Goal: Information Seeking & Learning: Learn about a topic

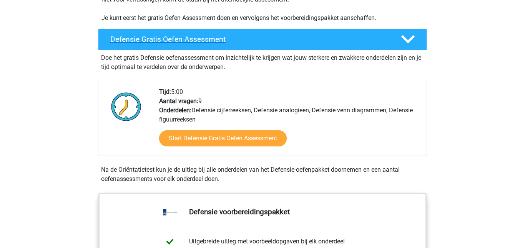
scroll to position [197, 0]
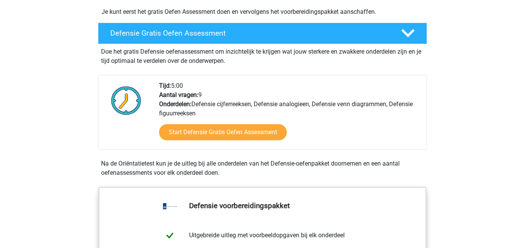
click at [247, 101] on div "Tijd: 5:00 Aantal vragen: 9 Onderdelen: Defensie cijferreeksen, Defensie analog…" at bounding box center [289, 115] width 273 height 68
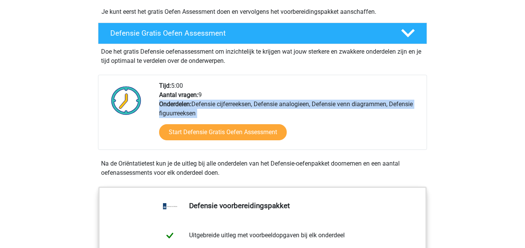
click at [247, 101] on div "Tijd: 5:00 Aantal vragen: 9 Onderdelen: Defensie cijferreeksen, Defensie analog…" at bounding box center [289, 115] width 273 height 68
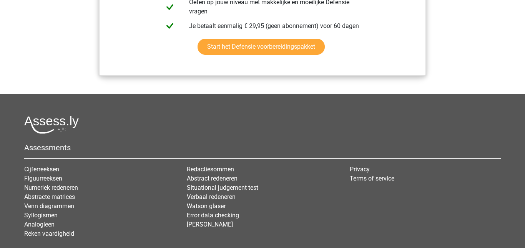
scroll to position [0, 0]
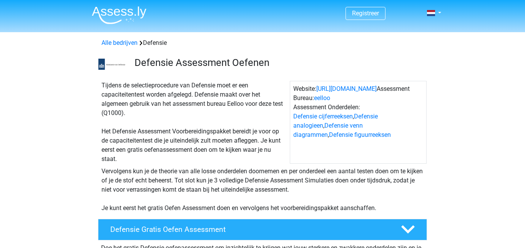
click at [195, 83] on div "Tijdens de selectieprocedure van Defensie moet er een capaciteitentest worden a…" at bounding box center [193, 122] width 191 height 83
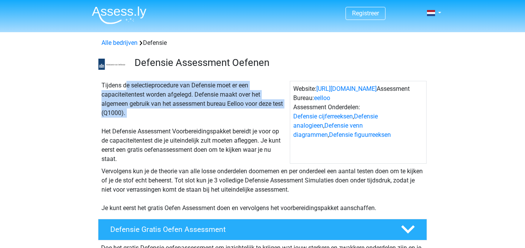
click at [195, 83] on div "Tijdens de selectieprocedure van Defensie moet er een capaciteitentest worden a…" at bounding box center [193, 122] width 191 height 83
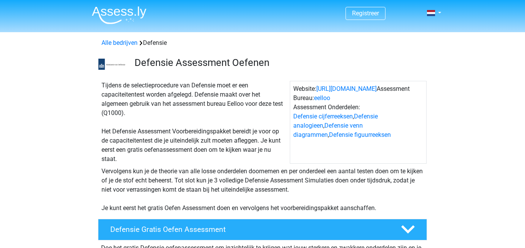
click at [195, 83] on div "Tijdens de selectieprocedure van Defensie moet er een capaciteitentest worden a…" at bounding box center [193, 122] width 191 height 83
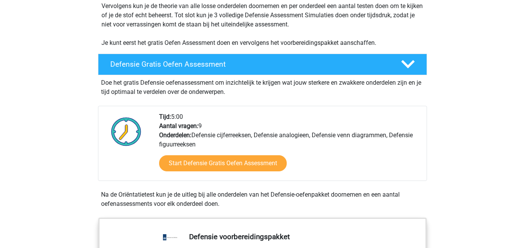
scroll to position [169, 0]
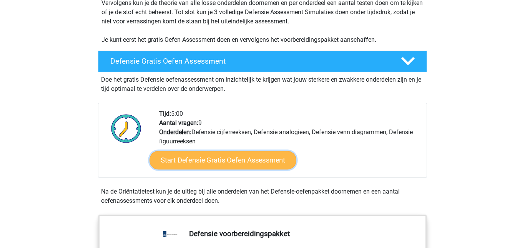
click at [223, 162] on link "Start Defensie Gratis Oefen Assessment" at bounding box center [222, 160] width 147 height 18
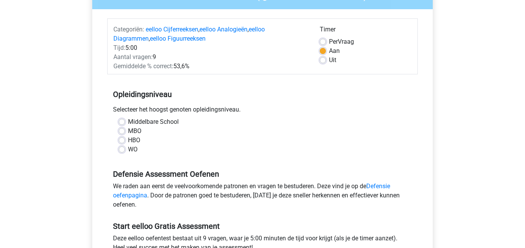
scroll to position [82, 0]
click at [128, 121] on label "Middelbare School" at bounding box center [153, 121] width 51 height 9
click at [123, 121] on input "Middelbare School" at bounding box center [122, 121] width 6 height 8
radio input "true"
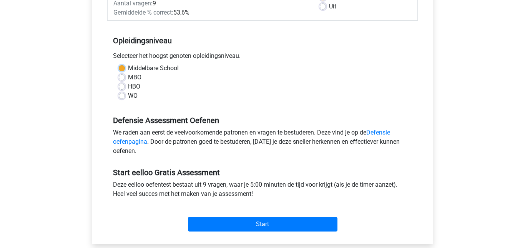
scroll to position [137, 0]
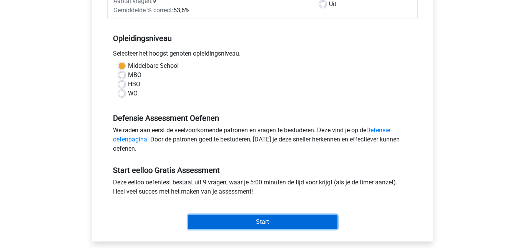
click at [228, 222] on input "Start" at bounding box center [262, 222] width 149 height 15
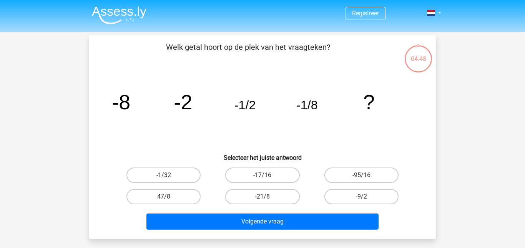
click at [174, 170] on label "-1/32" at bounding box center [163, 175] width 74 height 15
click at [169, 175] on input "-1/32" at bounding box center [166, 177] width 5 height 5
radio input "true"
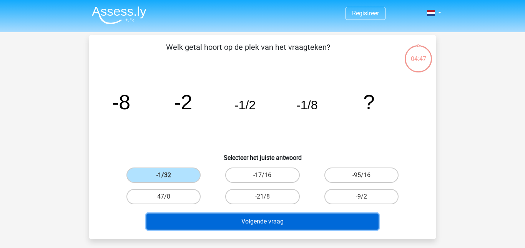
click at [220, 223] on button "Volgende vraag" at bounding box center [262, 222] width 232 height 16
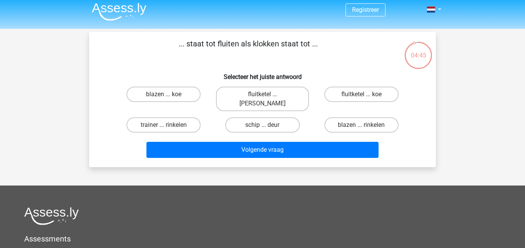
scroll to position [2, 0]
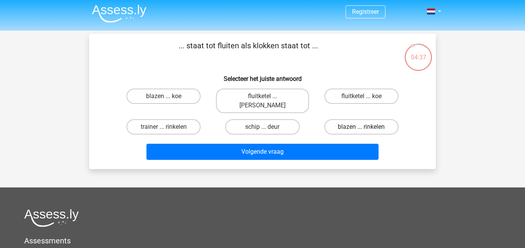
click at [341, 119] on label "blazen ... rinkelen" at bounding box center [361, 126] width 74 height 15
click at [361, 127] on input "blazen ... rinkelen" at bounding box center [363, 129] width 5 height 5
radio input "true"
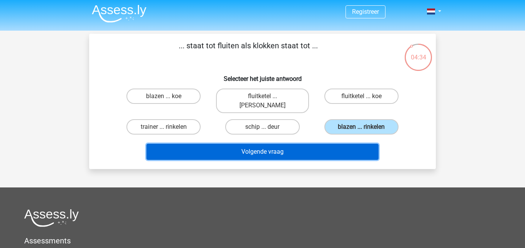
click at [315, 144] on button "Volgende vraag" at bounding box center [262, 152] width 232 height 16
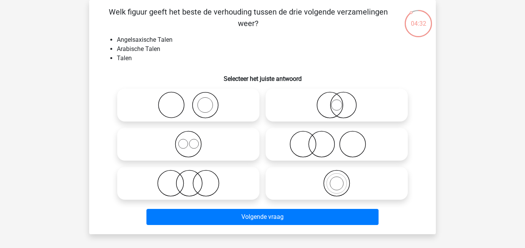
scroll to position [0, 0]
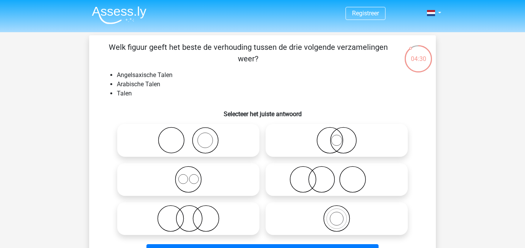
click at [192, 49] on p "Welk figuur geeft het beste de verhouding tussen de drie volgende verzamelingen…" at bounding box center [247, 52] width 293 height 23
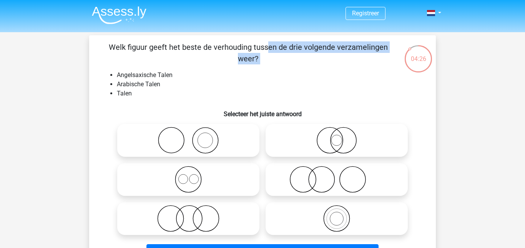
click at [291, 43] on p "Welk figuur geeft het beste de verhouding tussen de drie volgende verzamelingen…" at bounding box center [247, 52] width 293 height 23
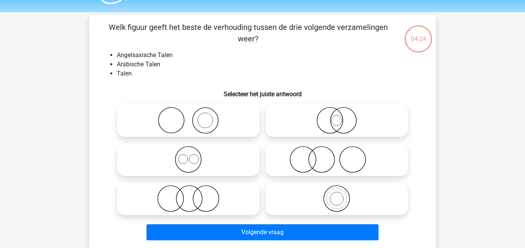
scroll to position [20, 0]
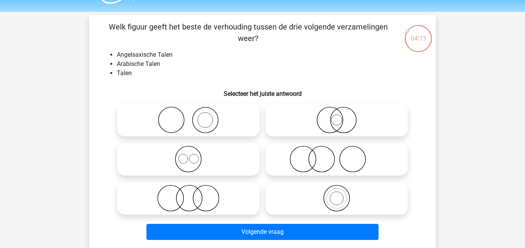
click at [208, 147] on icon at bounding box center [188, 159] width 136 height 27
click at [193, 151] on input "radio" at bounding box center [190, 153] width 5 height 5
radio input "true"
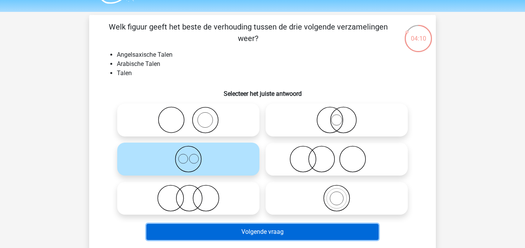
click at [265, 239] on button "Volgende vraag" at bounding box center [262, 232] width 232 height 16
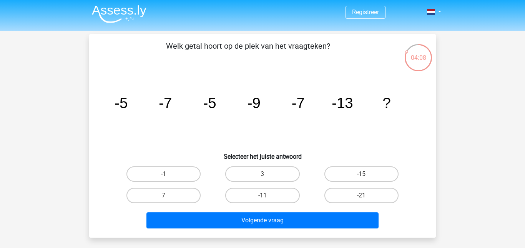
scroll to position [0, 0]
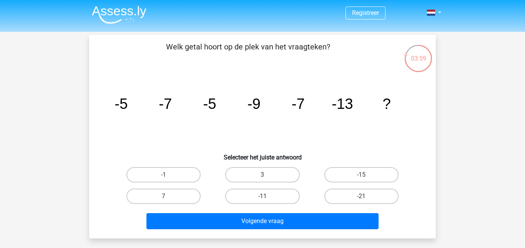
click at [265, 201] on input "-11" at bounding box center [264, 199] width 5 height 5
radio input "true"
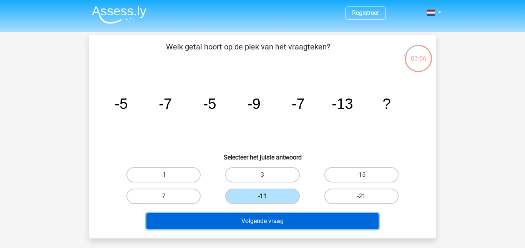
click at [266, 220] on button "Volgende vraag" at bounding box center [262, 221] width 232 height 16
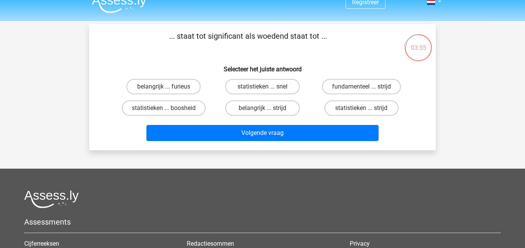
scroll to position [10, 0]
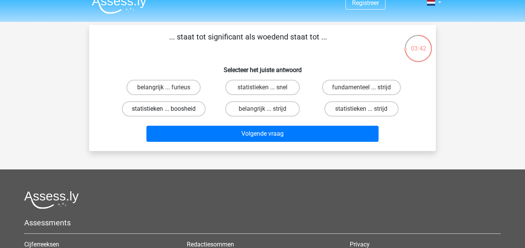
click at [187, 106] on label "statistieken ... boosheid" at bounding box center [164, 108] width 84 height 15
click at [169, 109] on input "statistieken ... boosheid" at bounding box center [166, 111] width 5 height 5
radio input "true"
click at [174, 90] on label "belangrijk ... furieus" at bounding box center [163, 87] width 74 height 15
click at [169, 90] on input "belangrijk ... furieus" at bounding box center [166, 90] width 5 height 5
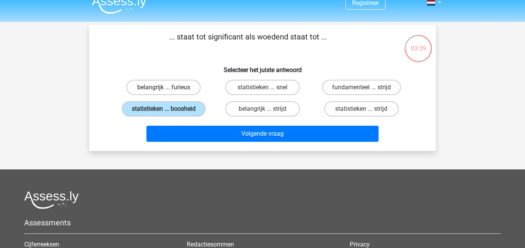
radio input "true"
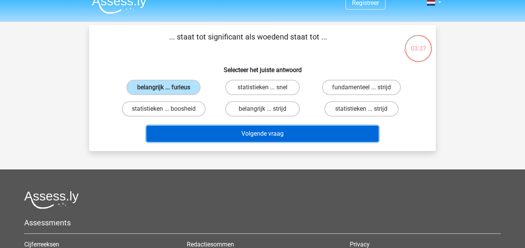
click at [206, 136] on button "Volgende vraag" at bounding box center [262, 134] width 232 height 16
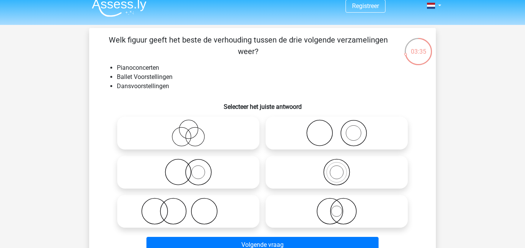
scroll to position [0, 0]
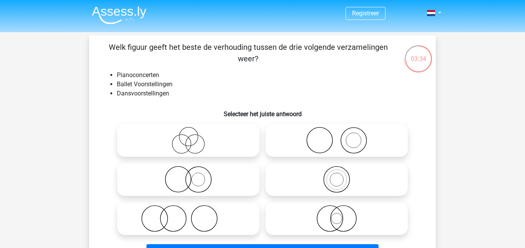
click at [154, 84] on li "Ballet Voorstellingen" at bounding box center [270, 84] width 306 height 9
click at [156, 91] on li "Dansvoorstellingen" at bounding box center [270, 93] width 306 height 9
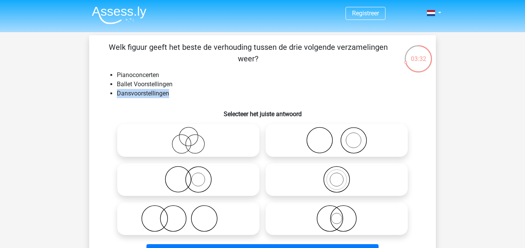
click at [156, 91] on li "Dansvoorstellingen" at bounding box center [270, 93] width 306 height 9
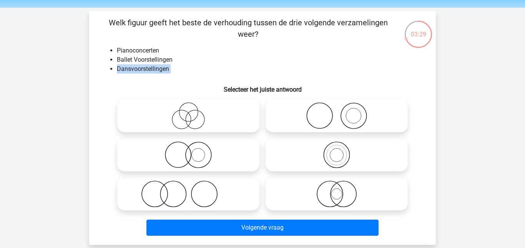
scroll to position [28, 0]
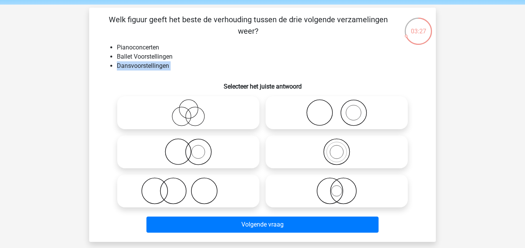
click at [341, 115] on icon at bounding box center [336, 112] width 136 height 27
click at [341, 109] on input "radio" at bounding box center [338, 106] width 5 height 5
radio input "true"
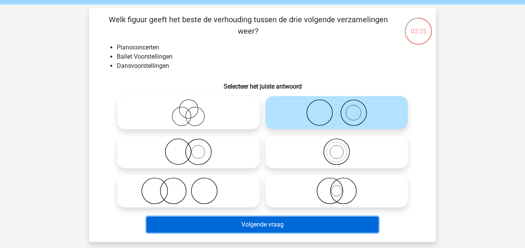
click at [303, 222] on button "Volgende vraag" at bounding box center [262, 225] width 232 height 16
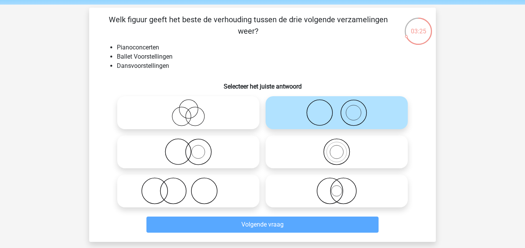
scroll to position [35, 0]
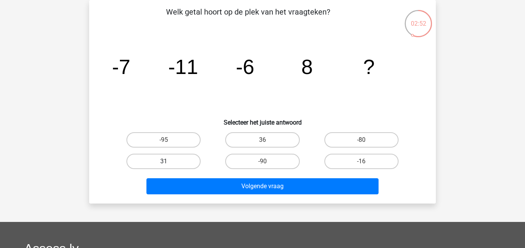
click at [167, 157] on label "31" at bounding box center [163, 161] width 74 height 15
click at [167, 162] on input "31" at bounding box center [166, 164] width 5 height 5
radio input "true"
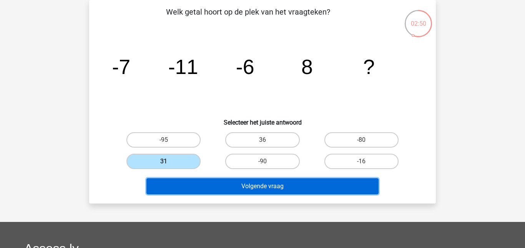
click at [217, 190] on button "Volgende vraag" at bounding box center [262, 187] width 232 height 16
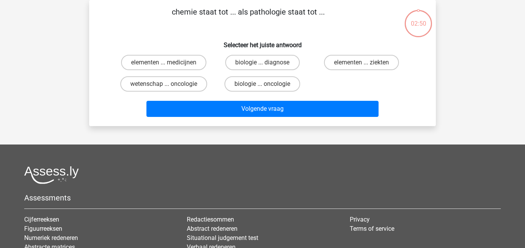
scroll to position [0, 0]
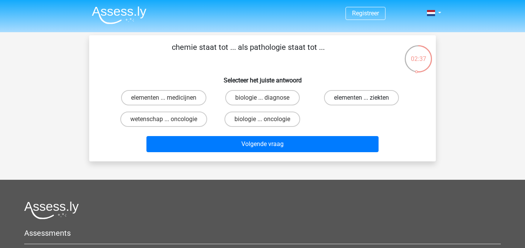
click at [358, 98] on label "elementen ... ziekten" at bounding box center [361, 97] width 75 height 15
click at [361, 98] on input "elementen ... ziekten" at bounding box center [363, 100] width 5 height 5
radio input "true"
click at [161, 94] on label "elementen ... medicijnen" at bounding box center [163, 97] width 85 height 15
click at [164, 98] on input "elementen ... medicijnen" at bounding box center [166, 100] width 5 height 5
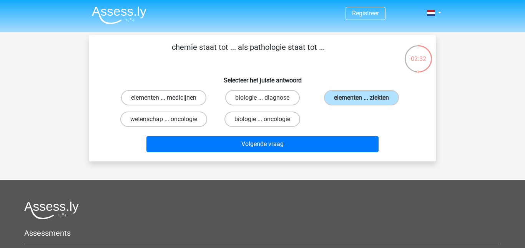
radio input "true"
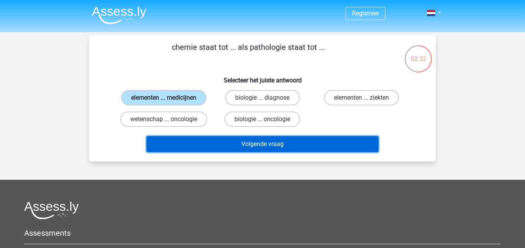
click at [197, 148] on button "Volgende vraag" at bounding box center [262, 144] width 232 height 16
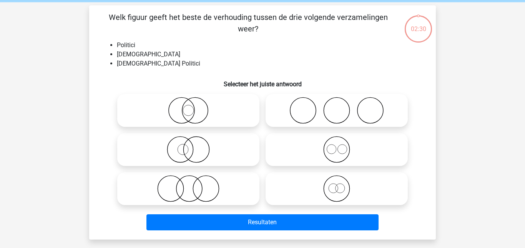
scroll to position [35, 0]
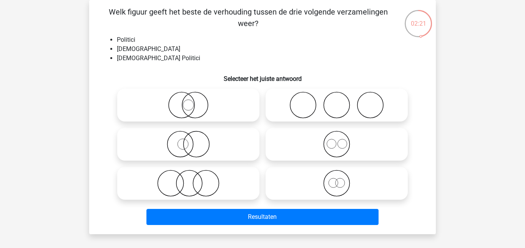
click at [212, 108] on icon at bounding box center [188, 105] width 136 height 27
click at [193, 101] on input "radio" at bounding box center [190, 98] width 5 height 5
radio input "true"
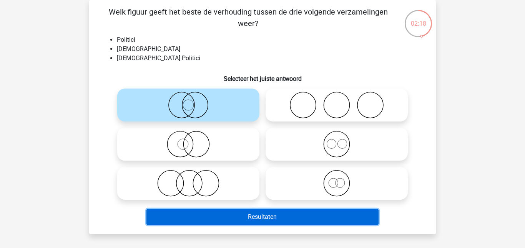
click at [236, 213] on button "Resultaten" at bounding box center [262, 217] width 232 height 16
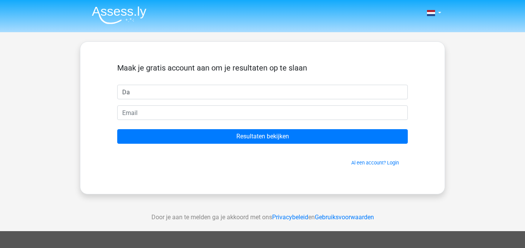
type input "D"
type input "daan"
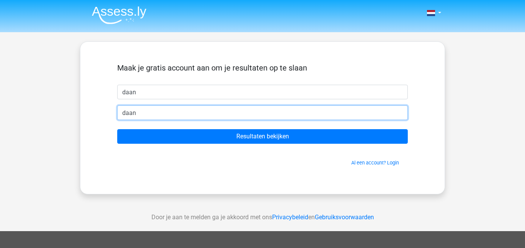
type input "Daansmits08@gmail.com"
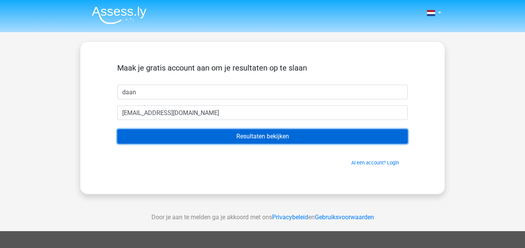
click at [205, 144] on input "Resultaten bekijken" at bounding box center [262, 136] width 290 height 15
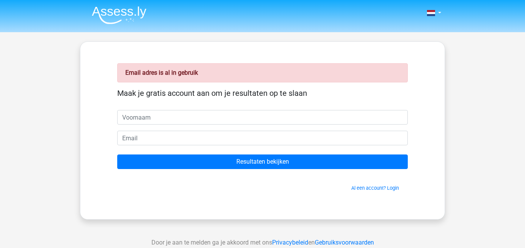
click at [172, 116] on input "text" at bounding box center [262, 117] width 290 height 15
type input "d"
type input "[EMAIL_ADDRESS][DOMAIN_NAME]"
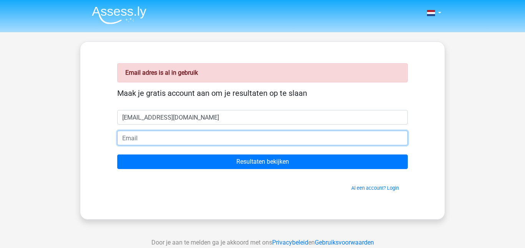
click at [163, 138] on input "email" at bounding box center [262, 138] width 290 height 15
type input "D"
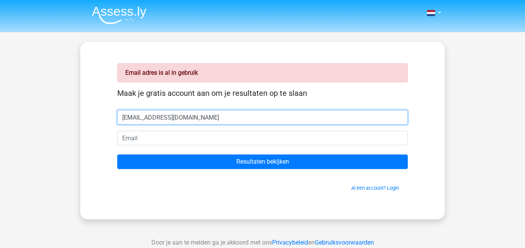
click at [174, 120] on input "[EMAIL_ADDRESS][DOMAIN_NAME]" at bounding box center [262, 117] width 290 height 15
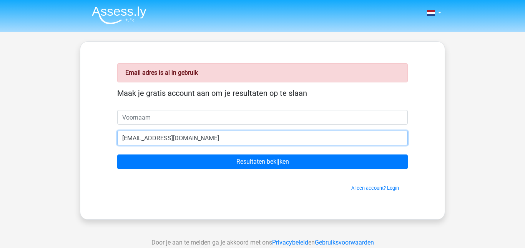
type input "[EMAIL_ADDRESS][DOMAIN_NAME]"
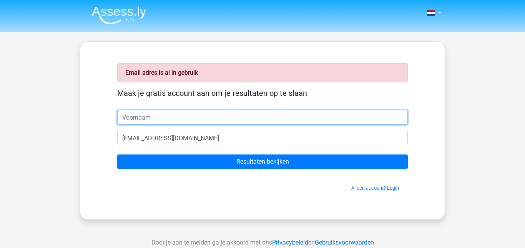
click at [156, 118] on input "text" at bounding box center [262, 117] width 290 height 15
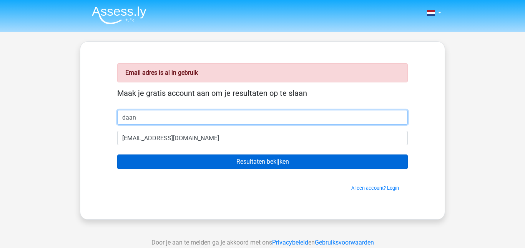
type input "daan"
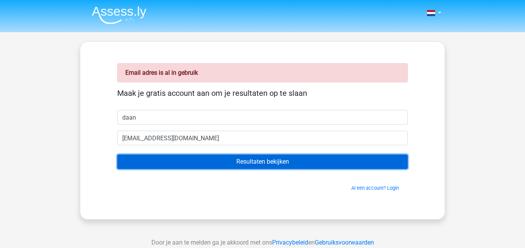
click at [139, 164] on input "Resultaten bekijken" at bounding box center [262, 162] width 290 height 15
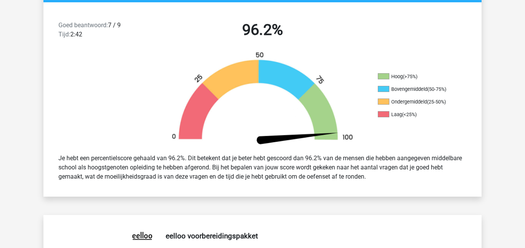
scroll to position [194, 0]
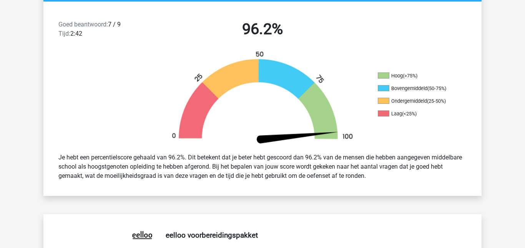
click at [346, 157] on div "Je hebt een percentielscore gehaald van 96.2%. Dit betekent dat je beter hebt g…" at bounding box center [262, 167] width 419 height 34
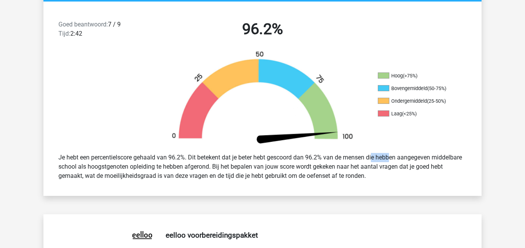
click at [346, 157] on div "Je hebt een percentielscore gehaald van 96.2%. Dit betekent dat je beter hebt g…" at bounding box center [262, 167] width 419 height 34
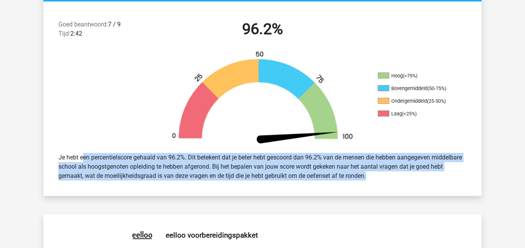
click at [243, 172] on div "Je hebt een percentielscore gehaald van 96.2%. Dit betekent dat je beter hebt g…" at bounding box center [262, 167] width 419 height 34
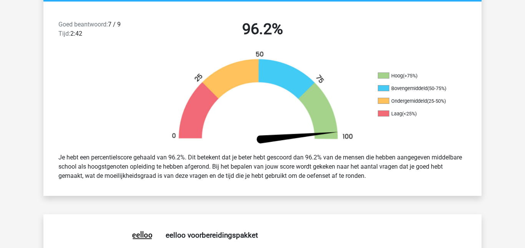
click at [243, 172] on div "Je hebt een percentielscore gehaald van 96.2%. Dit betekent dat je beter hebt g…" at bounding box center [262, 167] width 419 height 34
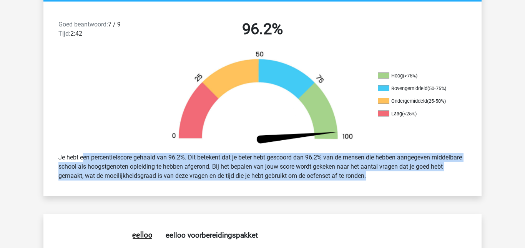
click at [243, 172] on div "Je hebt een percentielscore gehaald van 96.2%. Dit betekent dat je beter hebt g…" at bounding box center [262, 167] width 419 height 34
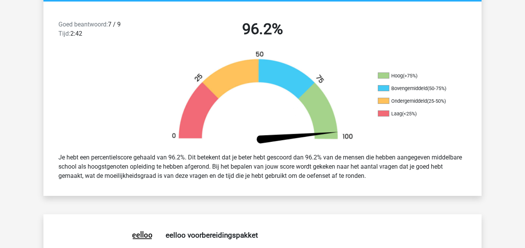
click at [243, 172] on div "Je hebt een percentielscore gehaald van 96.2%. Dit betekent dat je beter hebt g…" at bounding box center [262, 167] width 419 height 34
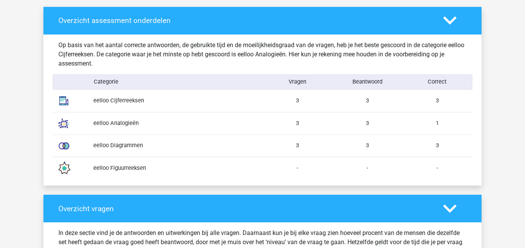
scroll to position [595, 0]
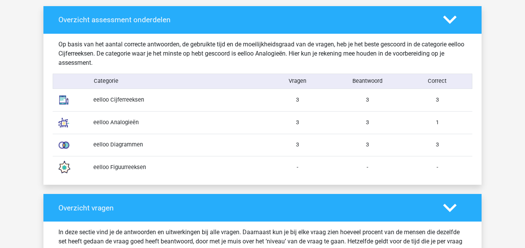
click at [368, 127] on div "3" at bounding box center [367, 123] width 70 height 8
click at [408, 122] on div "1" at bounding box center [437, 123] width 70 height 8
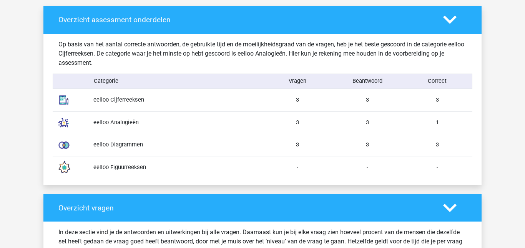
click at [408, 122] on div "1" at bounding box center [437, 123] width 70 height 8
click at [83, 118] on div at bounding box center [70, 123] width 35 height 22
click at [102, 126] on div "eelloo Analogieën" at bounding box center [175, 123] width 175 height 8
click at [117, 124] on div "eelloo Analogieën" at bounding box center [175, 123] width 175 height 8
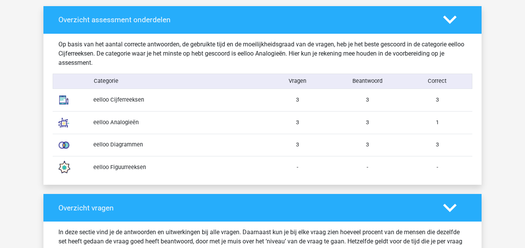
click at [117, 124] on div "eelloo Analogieën" at bounding box center [175, 123] width 175 height 8
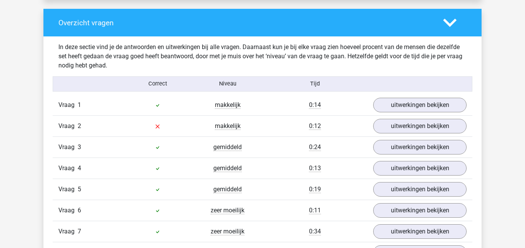
scroll to position [812, 0]
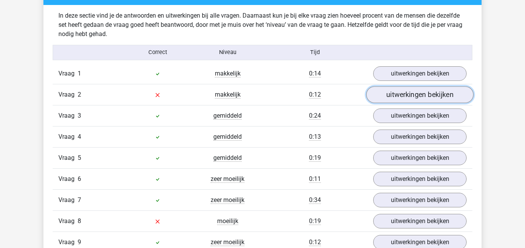
click at [416, 97] on link "uitwerkingen bekijken" at bounding box center [419, 94] width 107 height 17
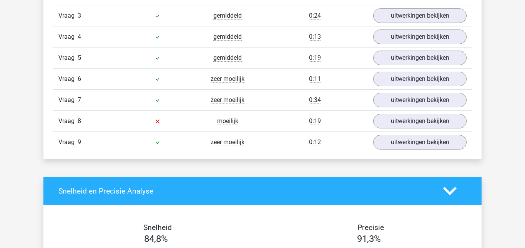
scroll to position [1084, 0]
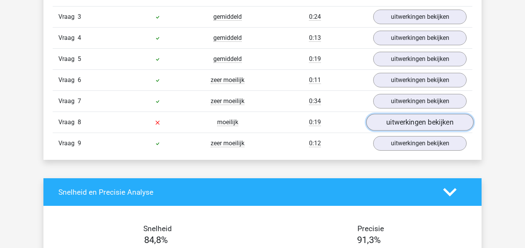
click at [424, 118] on link "uitwerkingen bekijken" at bounding box center [419, 122] width 107 height 17
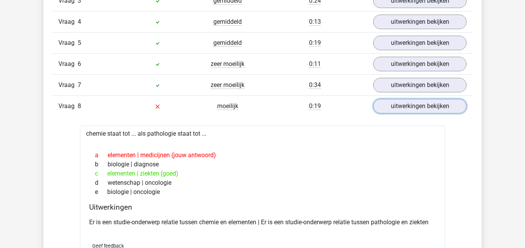
scroll to position [1101, 0]
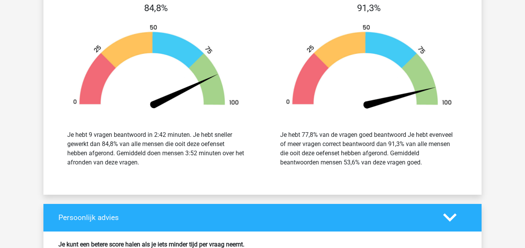
click at [313, 131] on div "Je hebt 77,8% van de vragen goed beantwoord Je hebt evenveel of meer vragen cor…" at bounding box center [368, 149] width 177 height 37
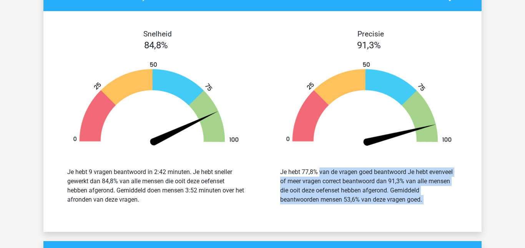
scroll to position [1443, 0]
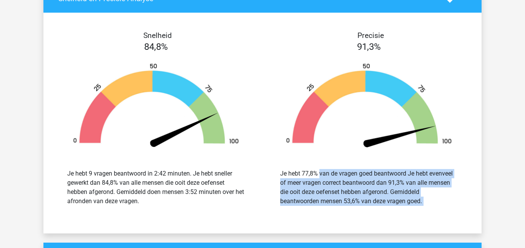
click at [313, 131] on img at bounding box center [369, 107] width 190 height 88
click at [229, 117] on img at bounding box center [156, 107] width 190 height 88
click at [191, 174] on div "Je hebt 9 vragen beantwoord in 2:42 minuten. Je hebt sneller gewerkt dan 84,8% …" at bounding box center [155, 187] width 177 height 37
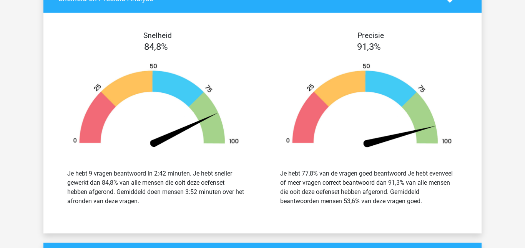
click at [191, 174] on div "Je hebt 9 vragen beantwoord in 2:42 minuten. Je hebt sneller gewerkt dan 84,8% …" at bounding box center [155, 187] width 177 height 37
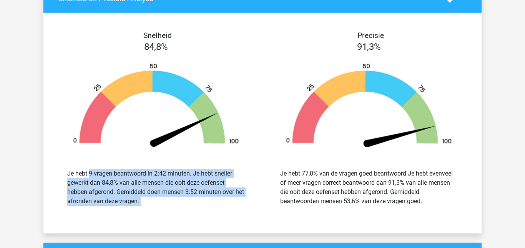
click at [191, 174] on div "Je hebt 9 vragen beantwoord in 2:42 minuten. Je hebt sneller gewerkt dan 84,8% …" at bounding box center [155, 187] width 177 height 37
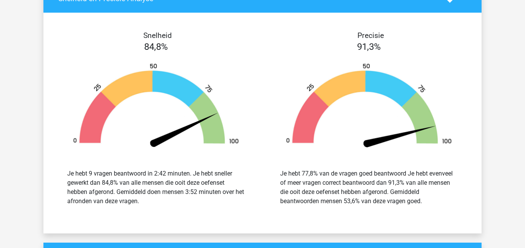
click at [361, 166] on div "Je hebt 77,8% van de vragen goed beantwoord Je hebt evenveel of meer vragen cor…" at bounding box center [368, 187] width 201 height 55
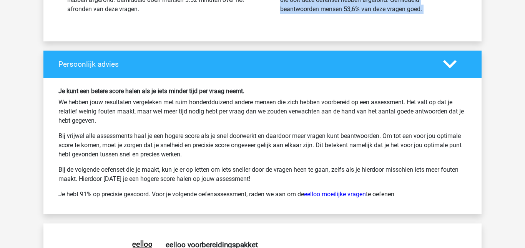
scroll to position [1635, 0]
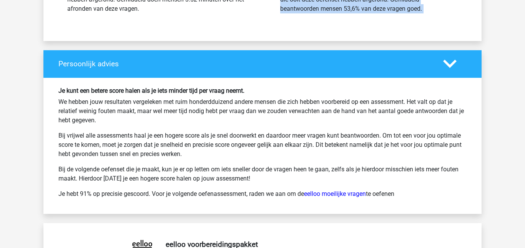
click at [141, 88] on h6 "Je kunt een betere score halen als je iets minder tijd per vraag neemt." at bounding box center [262, 90] width 408 height 7
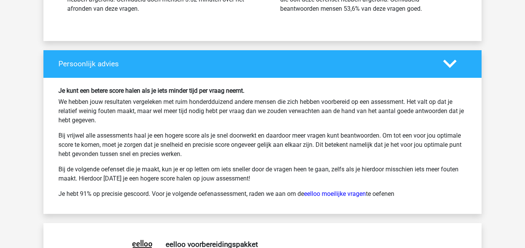
click at [141, 88] on h6 "Je kunt een betere score halen als je iets minder tijd per vraag neemt." at bounding box center [262, 90] width 408 height 7
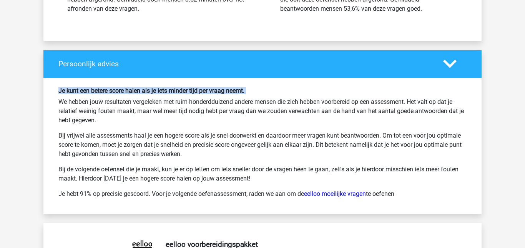
click at [187, 104] on p "We hebben jouw resultaten vergeleken met ruim honderdduizend andere mensen die …" at bounding box center [262, 112] width 408 height 28
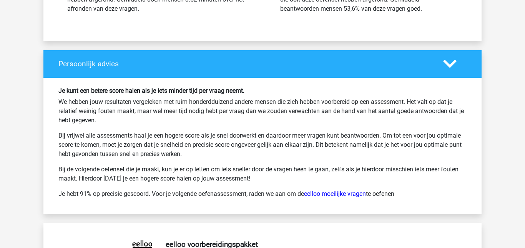
click at [187, 104] on p "We hebben jouw resultaten vergeleken met ruim honderdduizend andere mensen die …" at bounding box center [262, 112] width 408 height 28
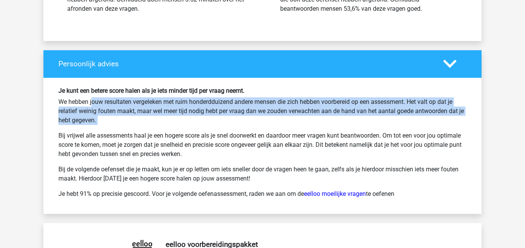
click at [203, 112] on p "We hebben jouw resultaten vergeleken met ruim honderdduizend andere mensen die …" at bounding box center [262, 112] width 408 height 28
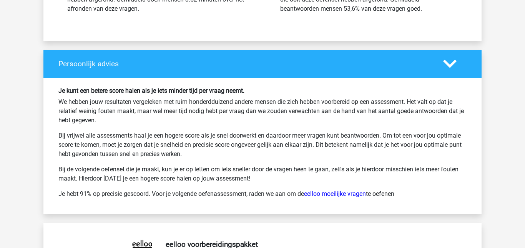
click at [223, 112] on p "We hebben jouw resultaten vergeleken met ruim honderdduizend andere mensen die …" at bounding box center [262, 112] width 408 height 28
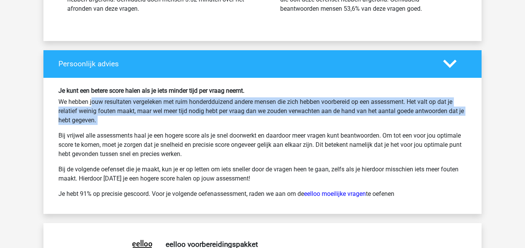
click at [223, 112] on p "We hebben jouw resultaten vergeleken met ruim honderdduizend andere mensen die …" at bounding box center [262, 112] width 408 height 28
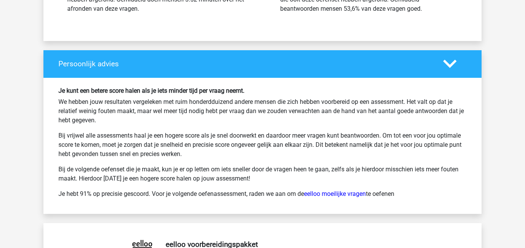
click at [103, 136] on p "Bij vrijwel alle assessments haal je een hogere score als je snel doorwerkt en …" at bounding box center [262, 145] width 408 height 28
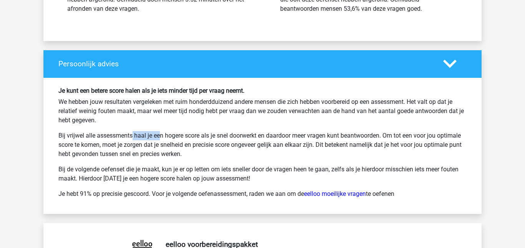
click at [103, 136] on p "Bij vrijwel alle assessments haal je een hogere score als je snel doorwerkt en …" at bounding box center [262, 145] width 408 height 28
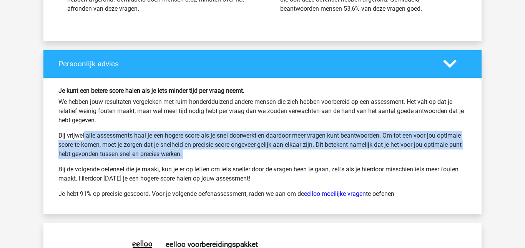
click at [103, 136] on p "Bij vrijwel alle assessments haal je een hogere score als je snel doorwerkt en …" at bounding box center [262, 145] width 408 height 28
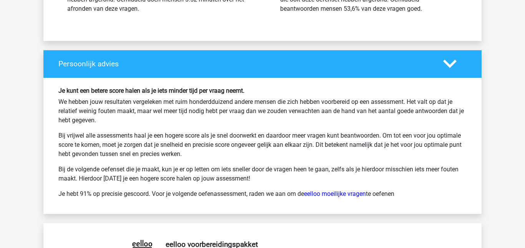
click at [103, 136] on p "Bij vrijwel alle assessments haal je een hogere score als je snel doorwerkt en …" at bounding box center [262, 145] width 408 height 28
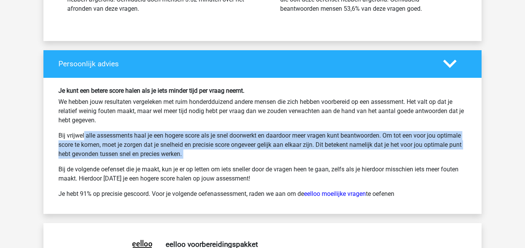
click at [249, 143] on p "Bij vrijwel alle assessments haal je een hogere score als je snel doorwerkt en …" at bounding box center [262, 145] width 408 height 28
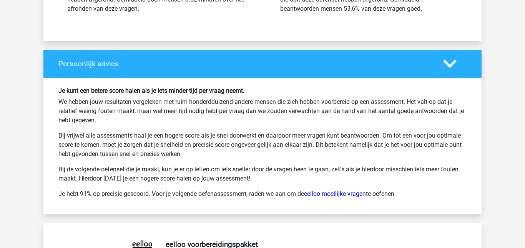
click at [249, 143] on p "Bij vrijwel alle assessments haal je een hogere score als je snel doorwerkt en …" at bounding box center [262, 145] width 408 height 28
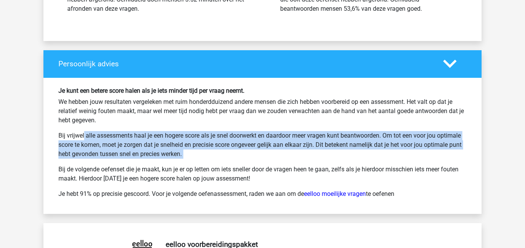
click at [249, 143] on p "Bij vrijwel alle assessments haal je een hogere score als je snel doorwerkt en …" at bounding box center [262, 145] width 408 height 28
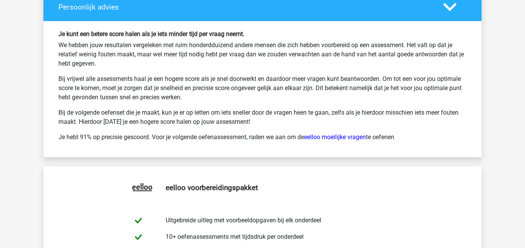
scroll to position [1723, 0]
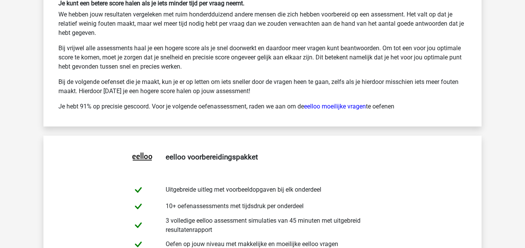
click at [186, 104] on p "Je hebt 91% op precisie gescoord. Voor je volgende oefenassessment, raden we aa…" at bounding box center [262, 106] width 408 height 9
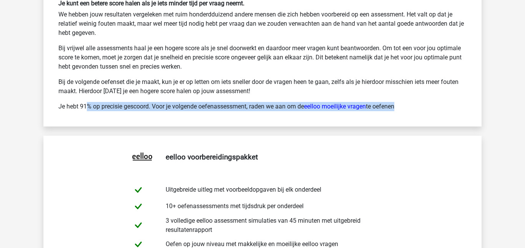
click at [186, 104] on p "Je hebt 91% op precisie gescoord. Voor je volgende oefenassessment, raden we aa…" at bounding box center [262, 106] width 408 height 9
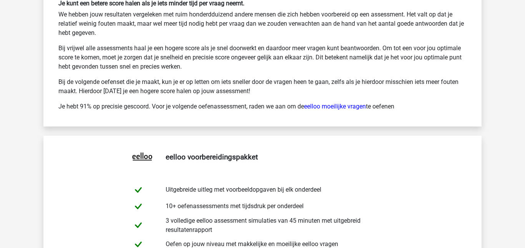
click at [186, 104] on p "Je hebt 91% op precisie gescoord. Voor je volgende oefenassessment, raden we aa…" at bounding box center [262, 106] width 408 height 9
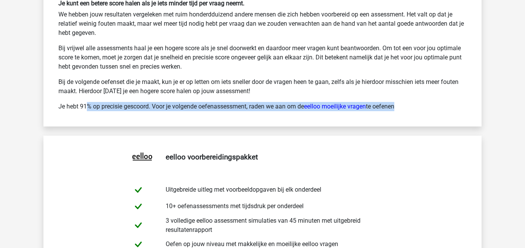
click at [186, 104] on p "Je hebt 91% op precisie gescoord. Voor je volgende oefenassessment, raden we aa…" at bounding box center [262, 106] width 408 height 9
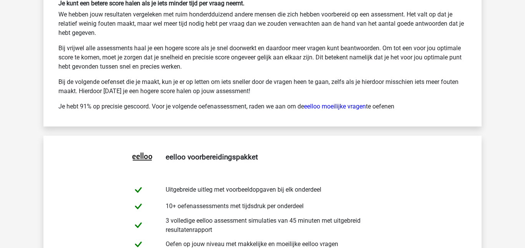
click at [186, 104] on p "Je hebt 91% op precisie gescoord. Voor je volgende oefenassessment, raden we aa…" at bounding box center [262, 106] width 408 height 9
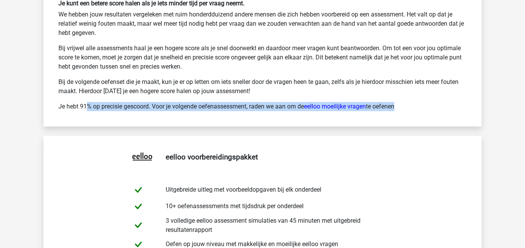
click at [186, 104] on p "Je hebt 91% op precisie gescoord. Voor je volgende oefenassessment, raden we aa…" at bounding box center [262, 106] width 408 height 9
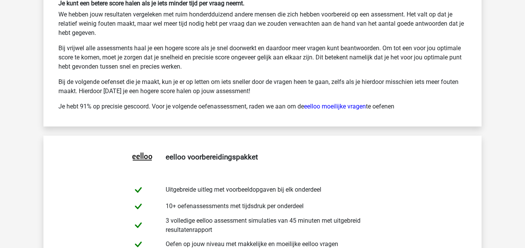
click at [186, 104] on p "Je hebt 91% op precisie gescoord. Voor je volgende oefenassessment, raden we aa…" at bounding box center [262, 106] width 408 height 9
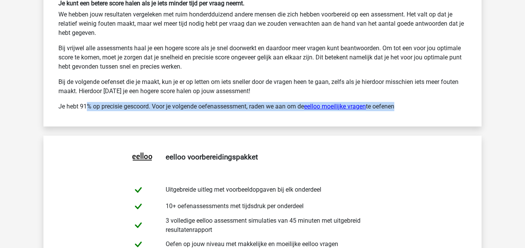
click at [334, 104] on link "eelloo moeilijke vragen" at bounding box center [335, 106] width 62 height 7
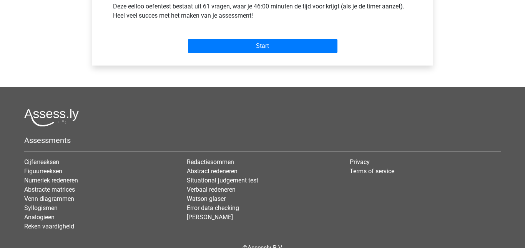
scroll to position [317, 0]
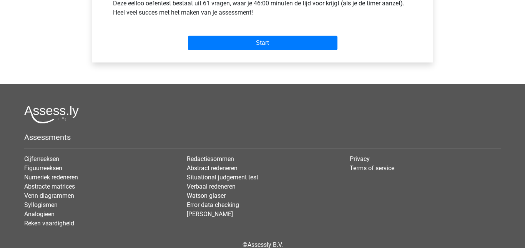
click at [258, 51] on div "Start" at bounding box center [262, 36] width 310 height 33
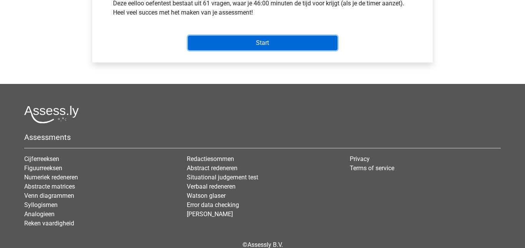
click at [263, 43] on input "Start" at bounding box center [262, 43] width 149 height 15
